Goal: Navigation & Orientation: Go to known website

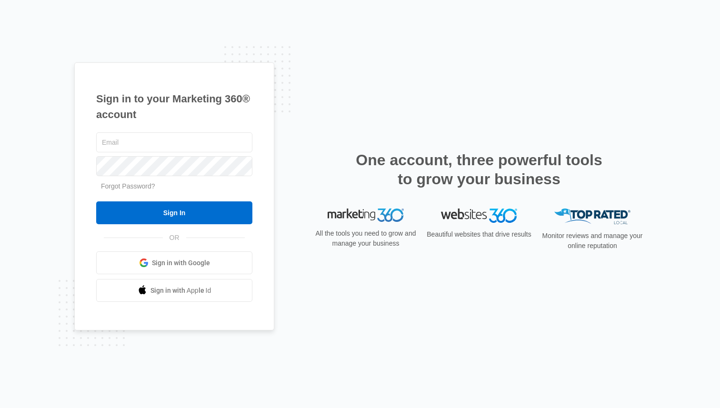
click at [171, 266] on span "Sign in with Google" at bounding box center [181, 263] width 58 height 10
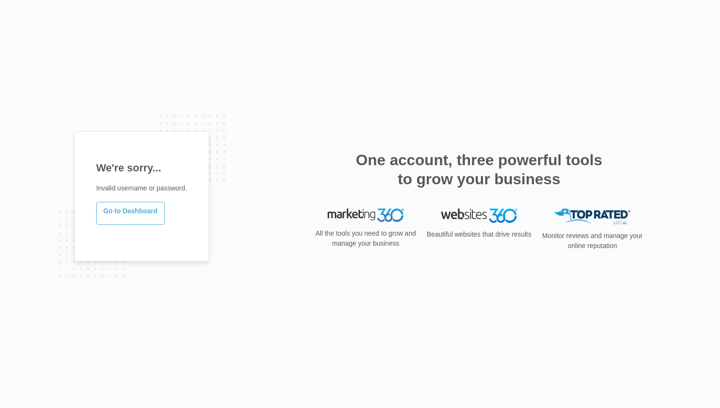
click at [109, 212] on link "Go to Dashboard" at bounding box center [130, 213] width 69 height 23
